Goal: Task Accomplishment & Management: Complete application form

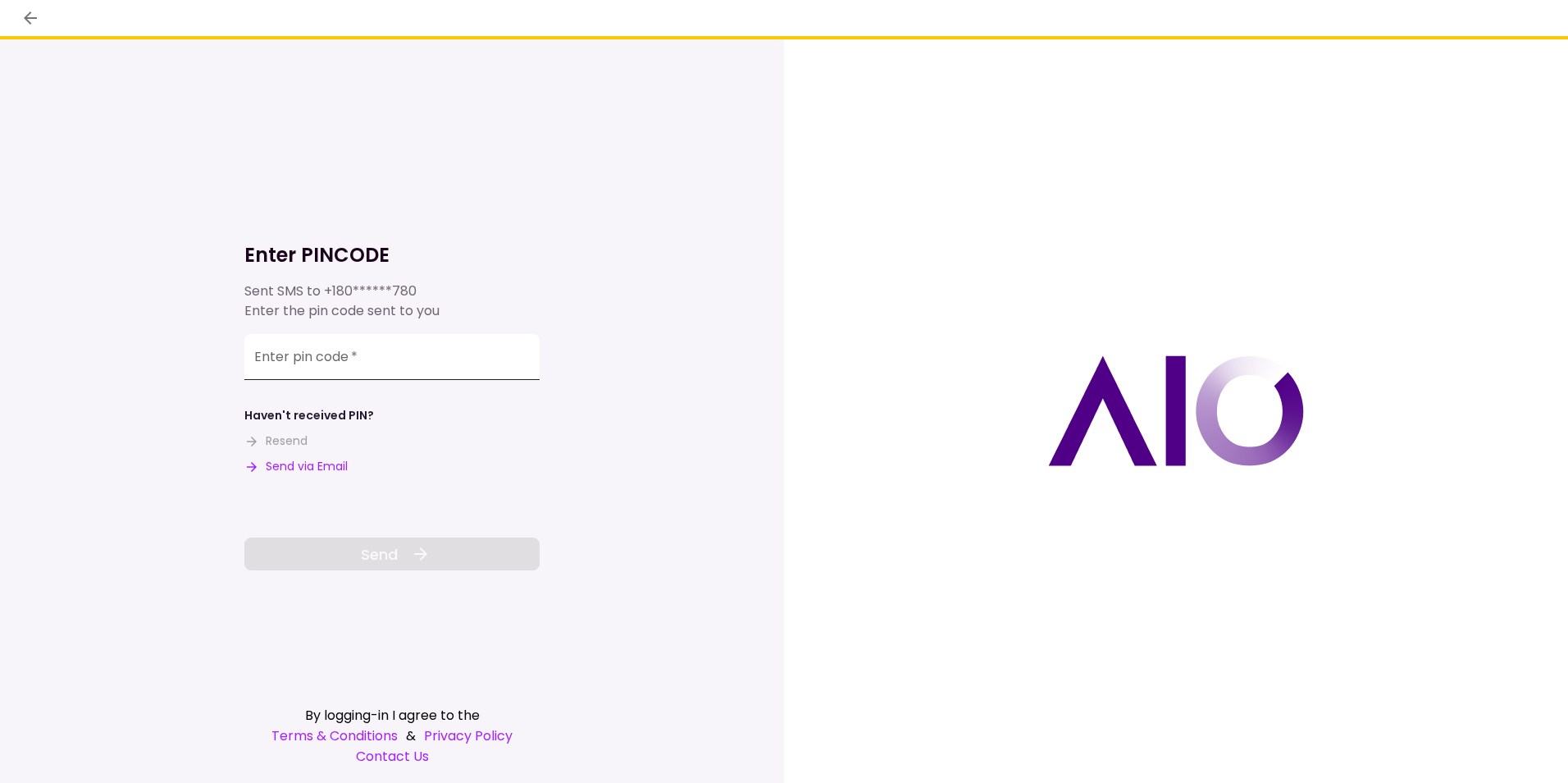
click at [279, 370] on input "Enter pin code   *" at bounding box center [392, 356] width 295 height 46
type input "******"
click at [371, 569] on button "Send" at bounding box center [392, 554] width 295 height 33
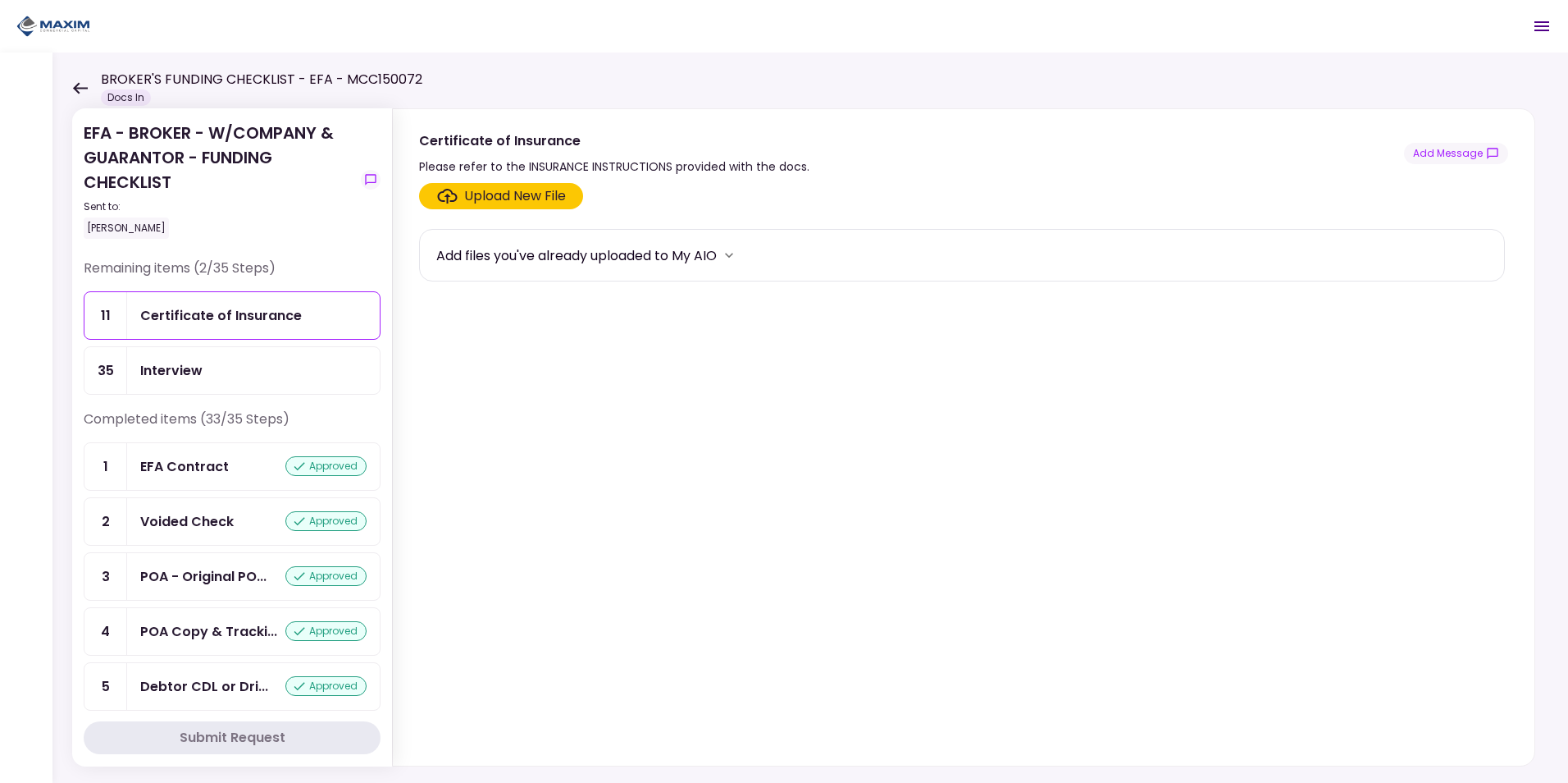
click at [504, 190] on div "Upload New File" at bounding box center [515, 196] width 102 height 20
click at [0, 0] on input "Upload New File" at bounding box center [0, 0] width 0 height 0
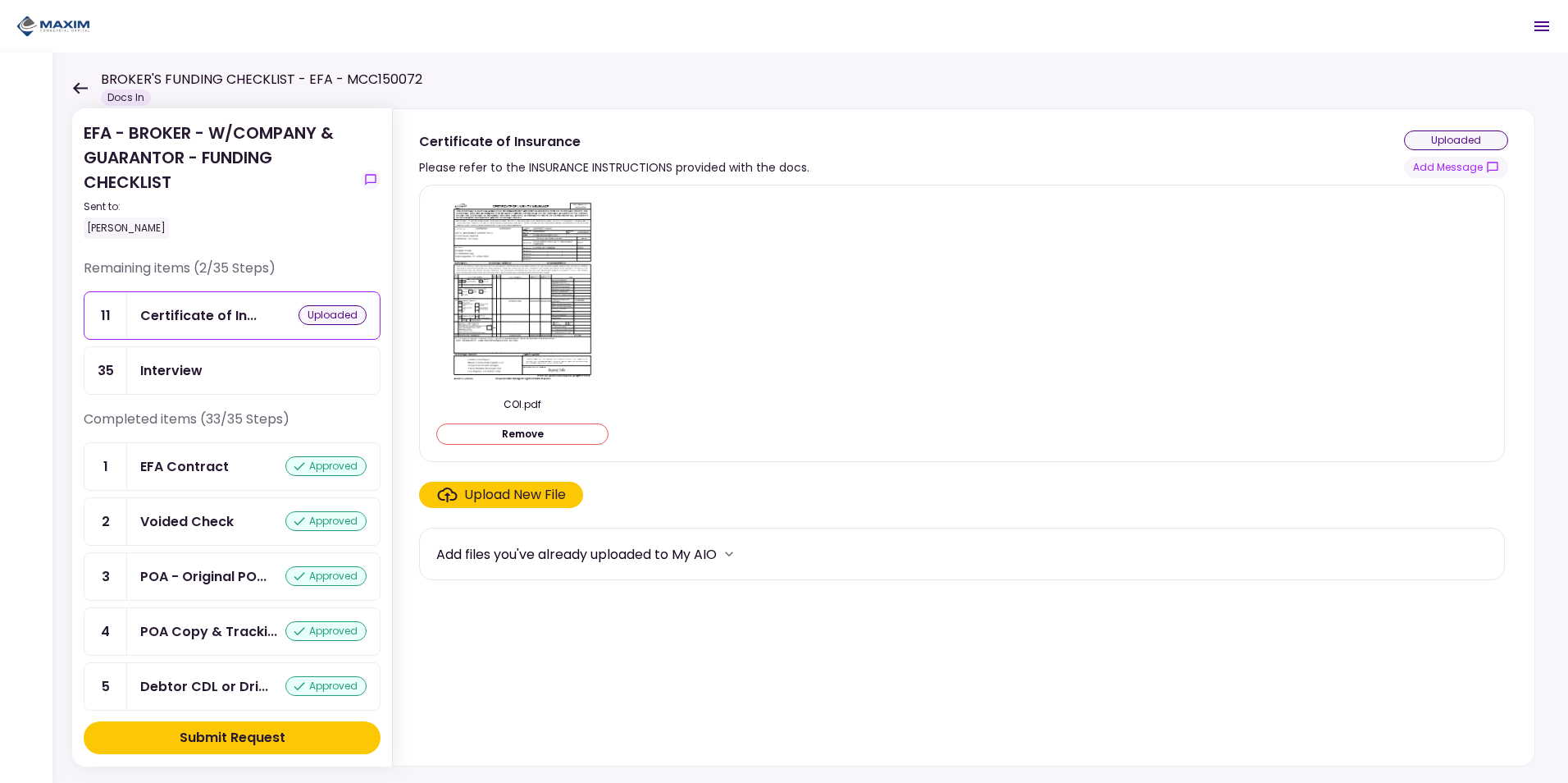
click at [237, 734] on div "Submit Request" at bounding box center [233, 737] width 106 height 20
